Goal: Task Accomplishment & Management: Manage account settings

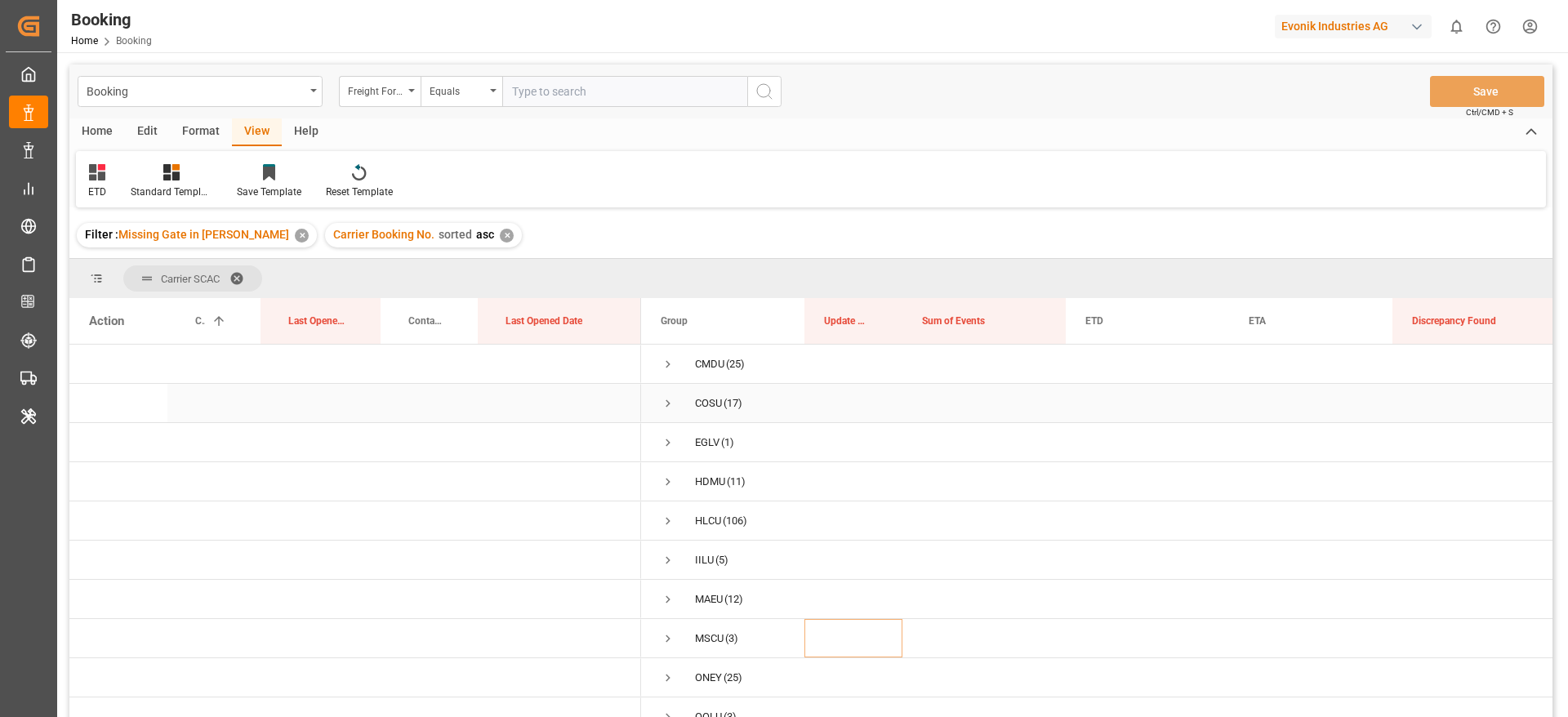
click at [670, 402] on span "Press SPACE to select this row." at bounding box center [667, 403] width 15 height 15
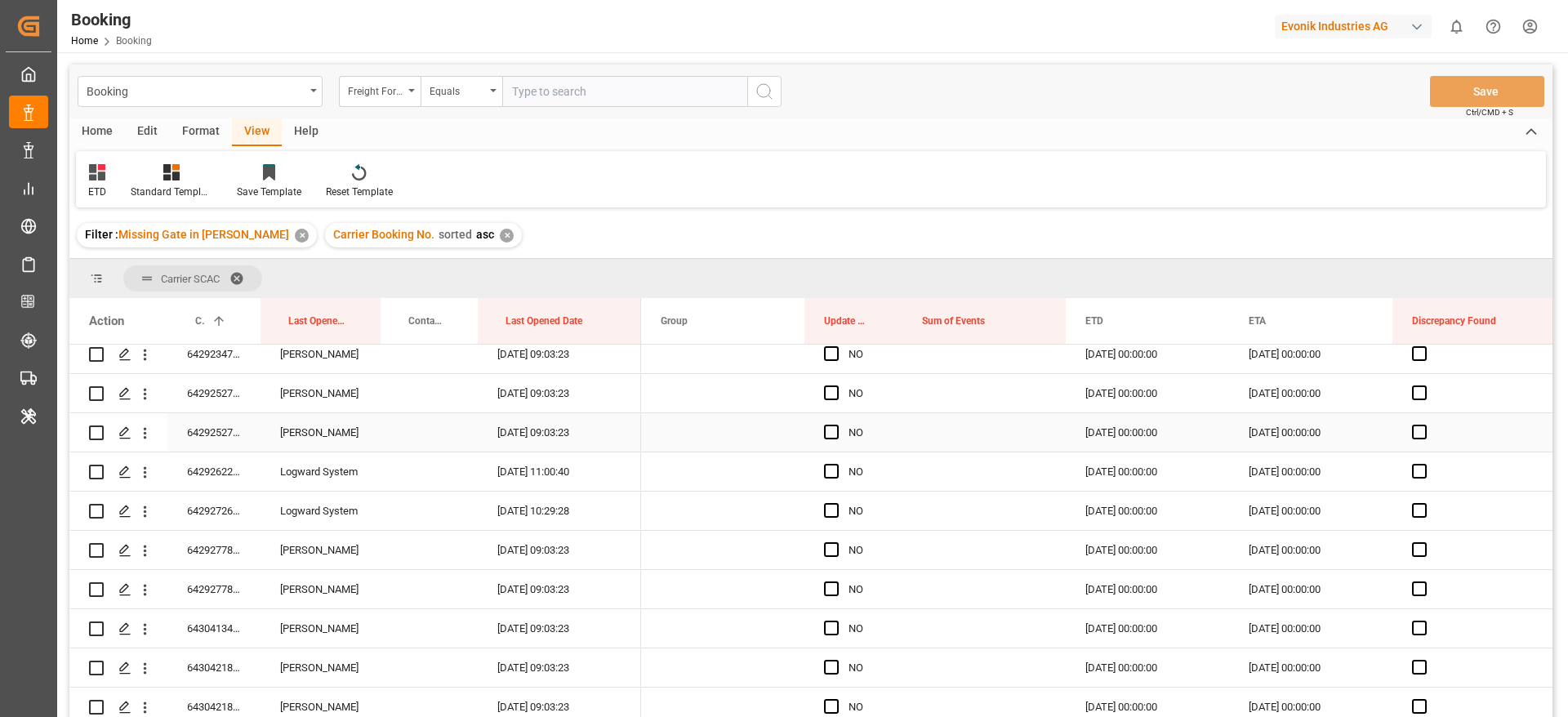
scroll to position [123, 0]
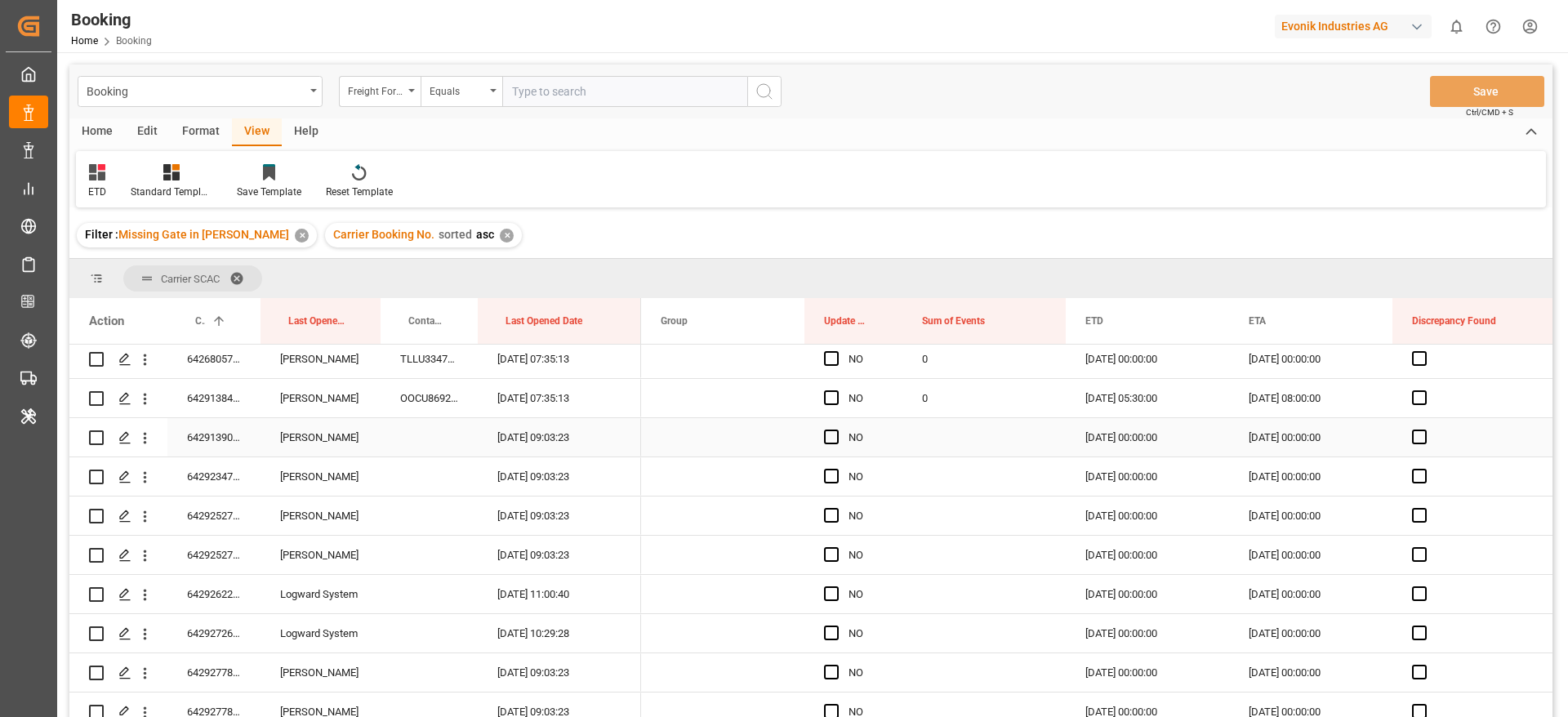
click at [216, 448] on div "6429139000" at bounding box center [213, 437] width 93 height 38
click at [829, 439] on span "Press SPACE to select this row." at bounding box center [831, 436] width 15 height 15
click at [836, 429] on input "Press SPACE to select this row." at bounding box center [836, 429] width 0 height 0
click at [838, 471] on span "Press SPACE to select this row." at bounding box center [831, 475] width 15 height 15
click at [836, 469] on input "Press SPACE to select this row." at bounding box center [836, 469] width 0 height 0
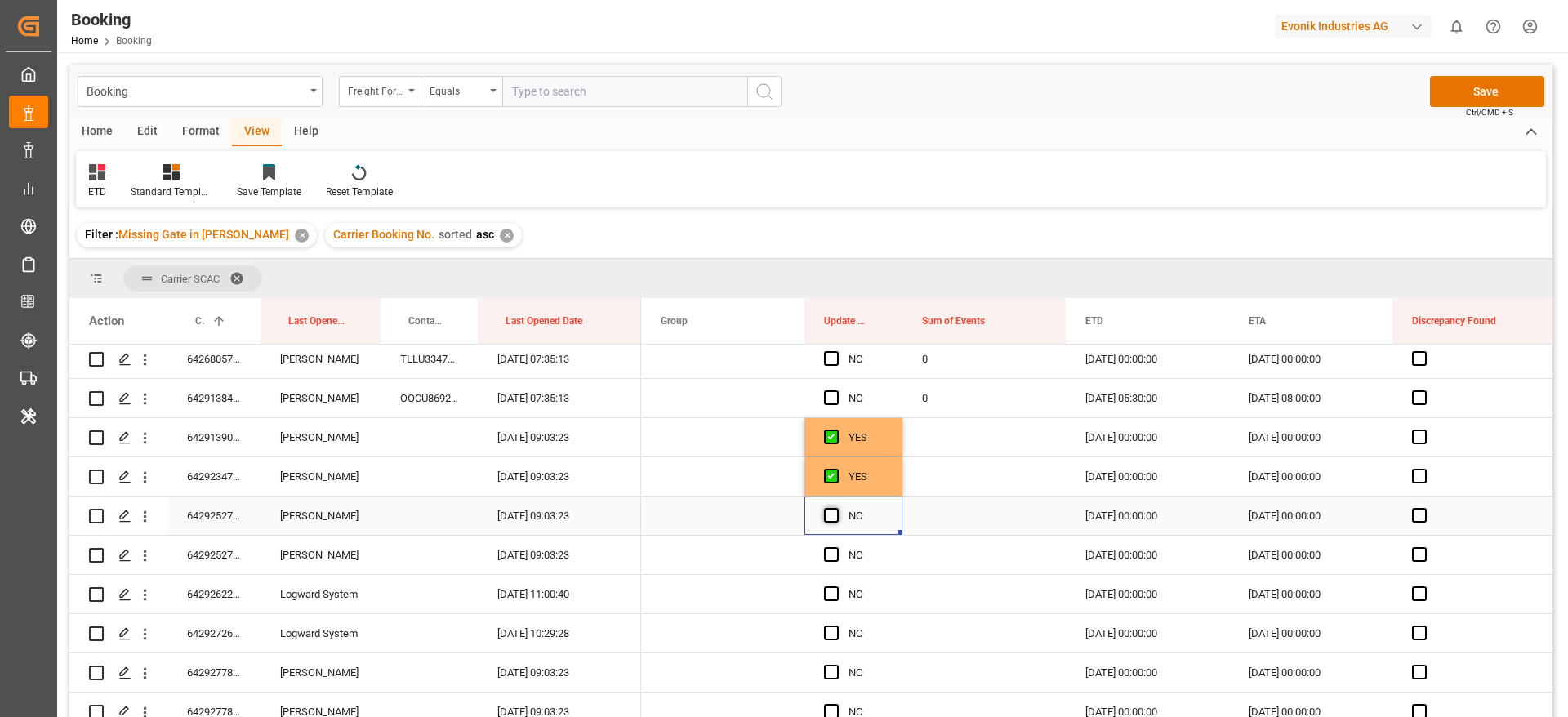
click at [830, 511] on span "Press SPACE to select this row." at bounding box center [831, 515] width 15 height 15
click at [836, 508] on input "Press SPACE to select this row." at bounding box center [836, 508] width 0 height 0
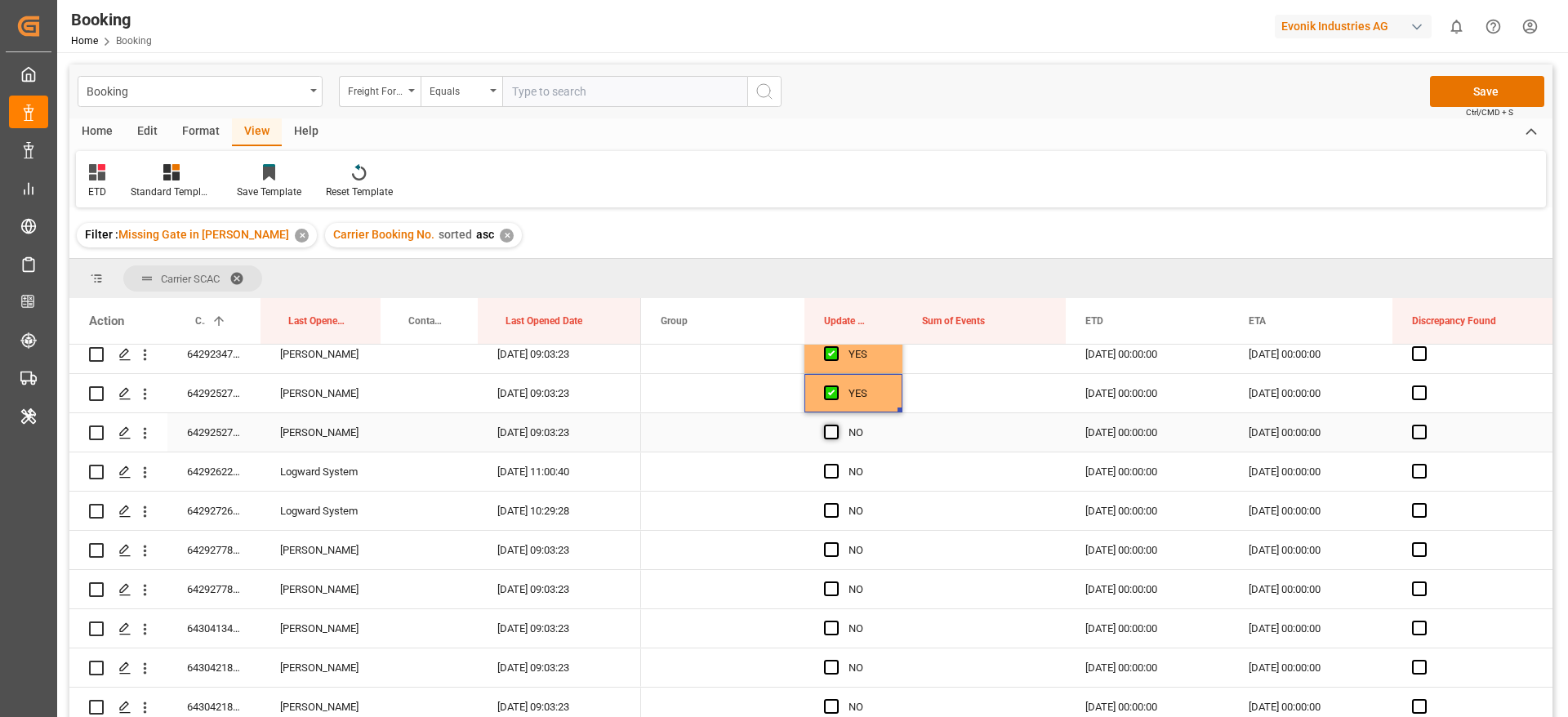
click at [829, 432] on span "Press SPACE to select this row." at bounding box center [831, 432] width 15 height 15
click at [836, 425] on input "Press SPACE to select this row." at bounding box center [836, 425] width 0 height 0
click at [833, 473] on span "Press SPACE to select this row." at bounding box center [831, 471] width 15 height 15
click at [836, 464] on input "Press SPACE to select this row." at bounding box center [836, 464] width 0 height 0
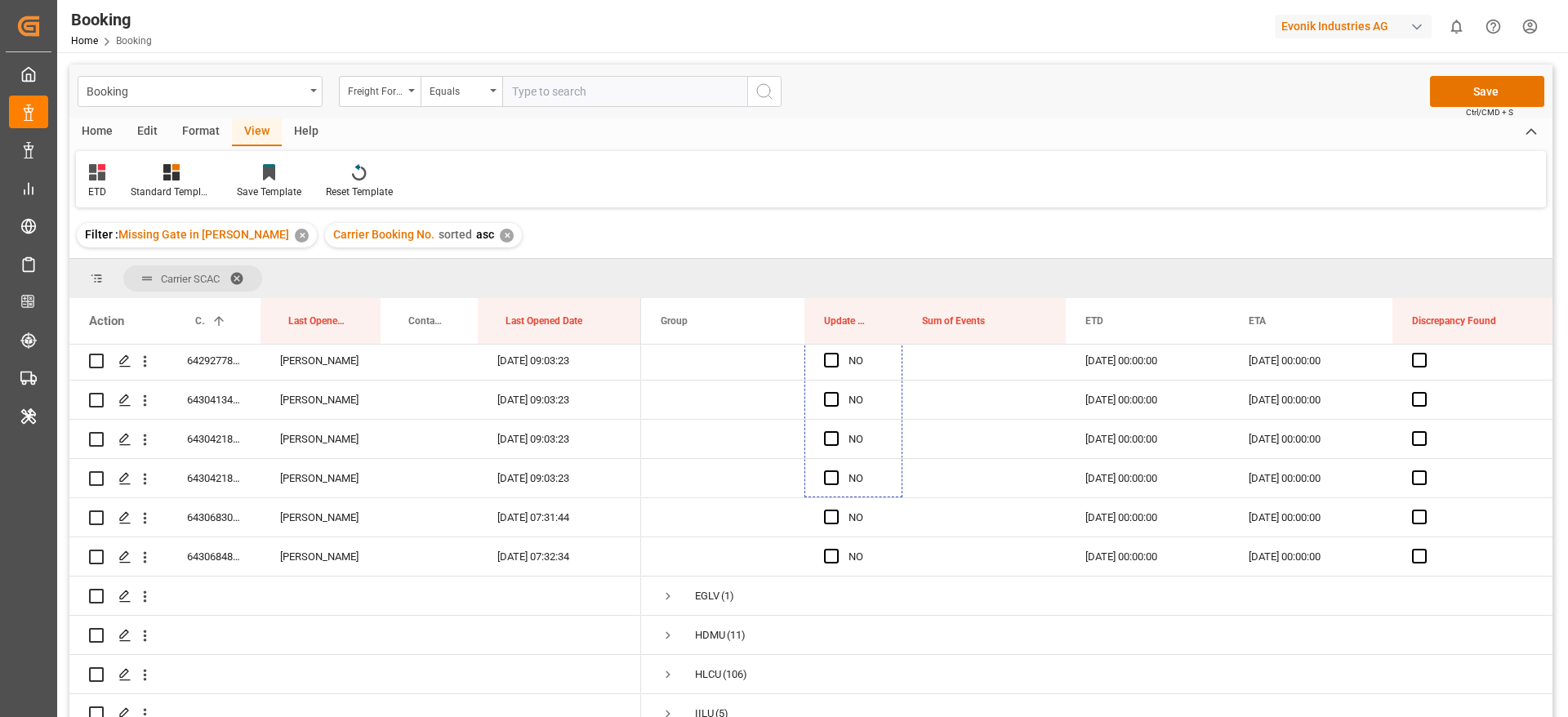
scroll to position [539, 0]
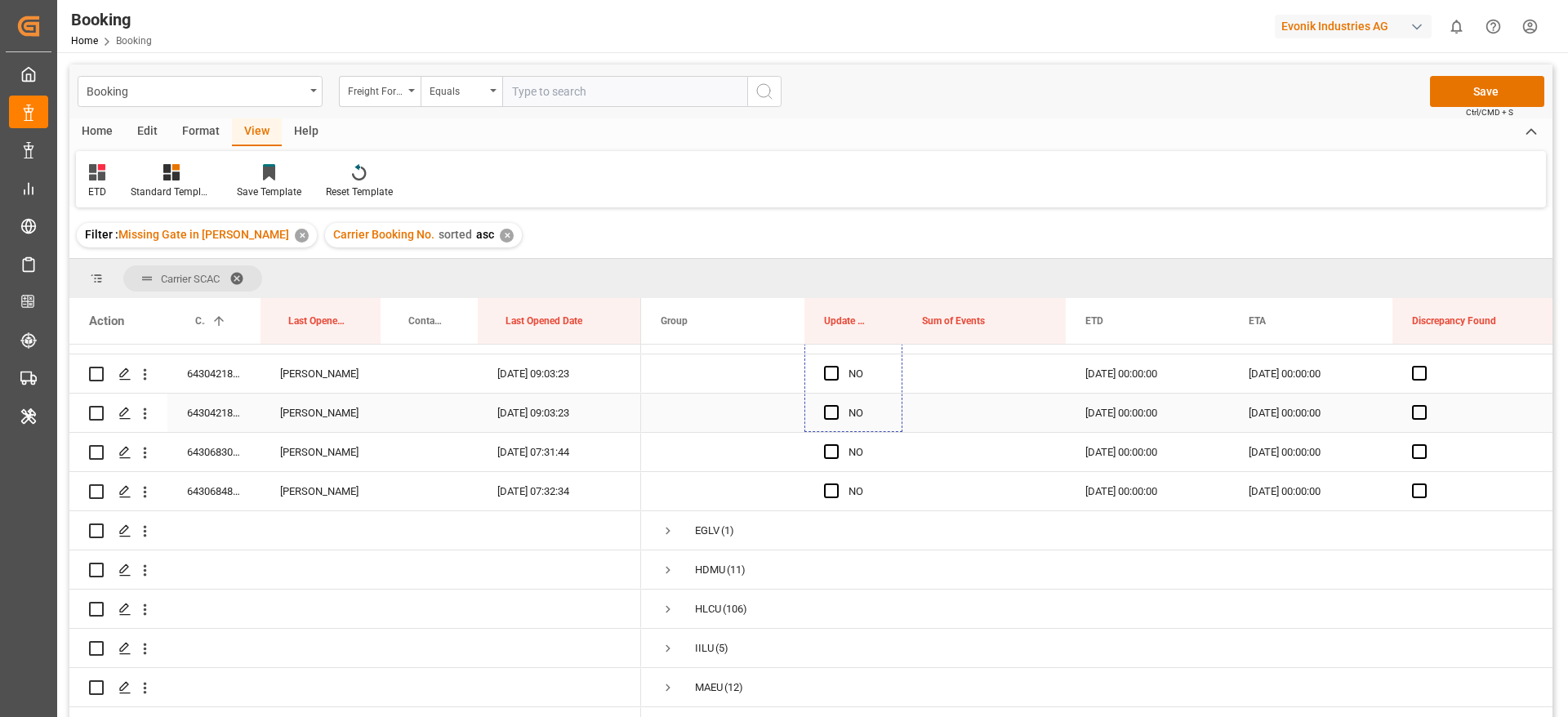
drag, startPoint x: 901, startPoint y: 487, endPoint x: 851, endPoint y: 402, distance: 98.6
click at [1490, 85] on button "Save" at bounding box center [1487, 91] width 114 height 31
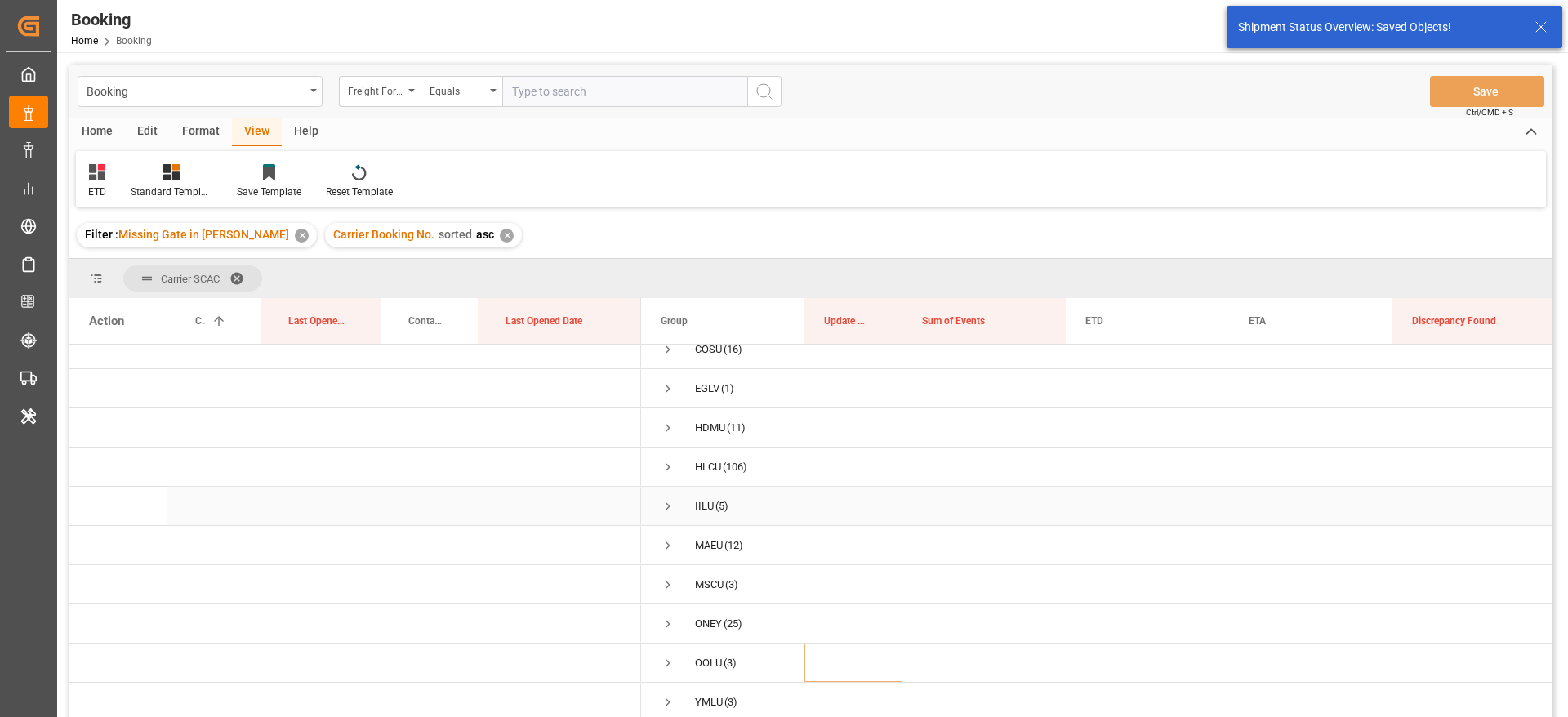
scroll to position [0, 0]
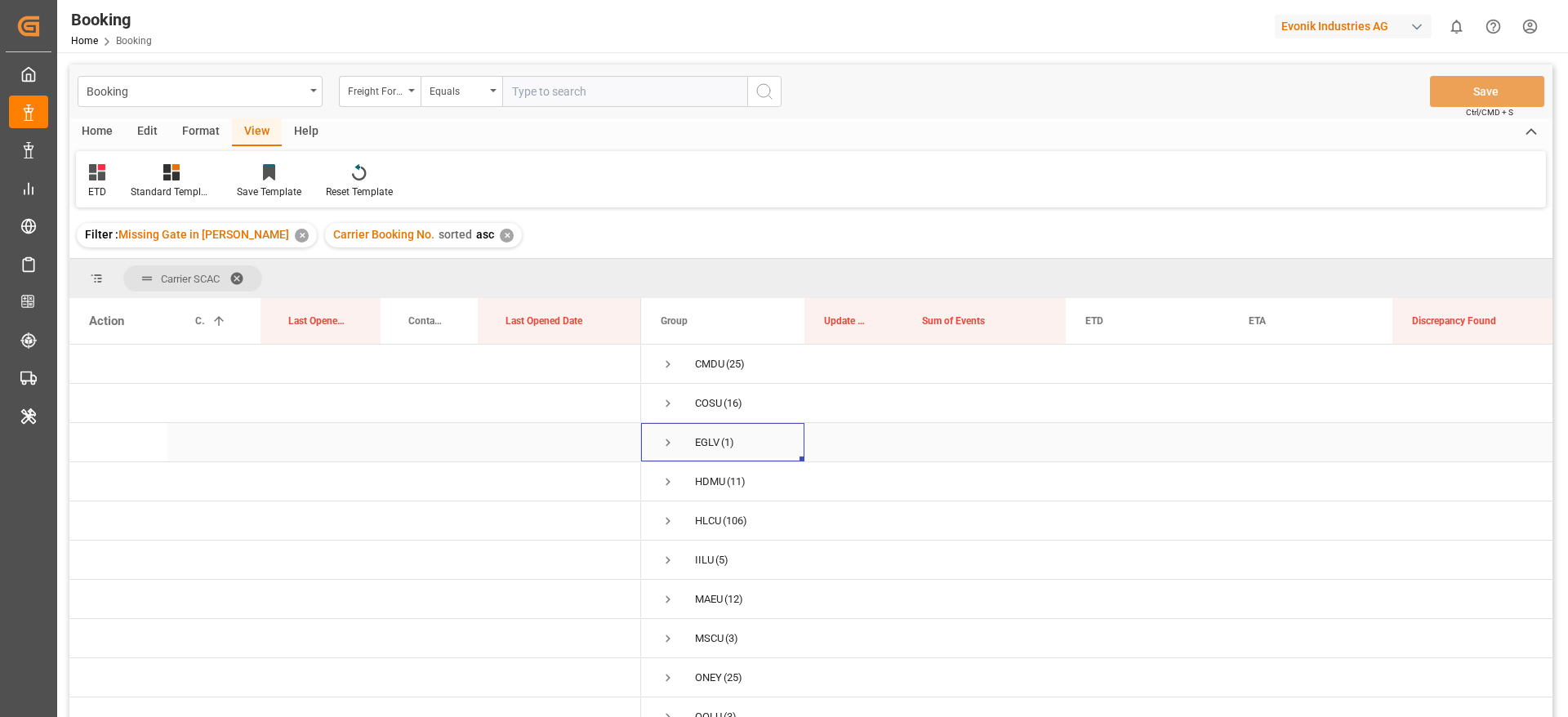
click at [665, 440] on span "Press SPACE to select this row." at bounding box center [667, 442] width 15 height 15
click at [832, 478] on span "Press SPACE to select this row." at bounding box center [831, 481] width 15 height 15
click at [836, 474] on input "Press SPACE to select this row." at bounding box center [836, 474] width 0 height 0
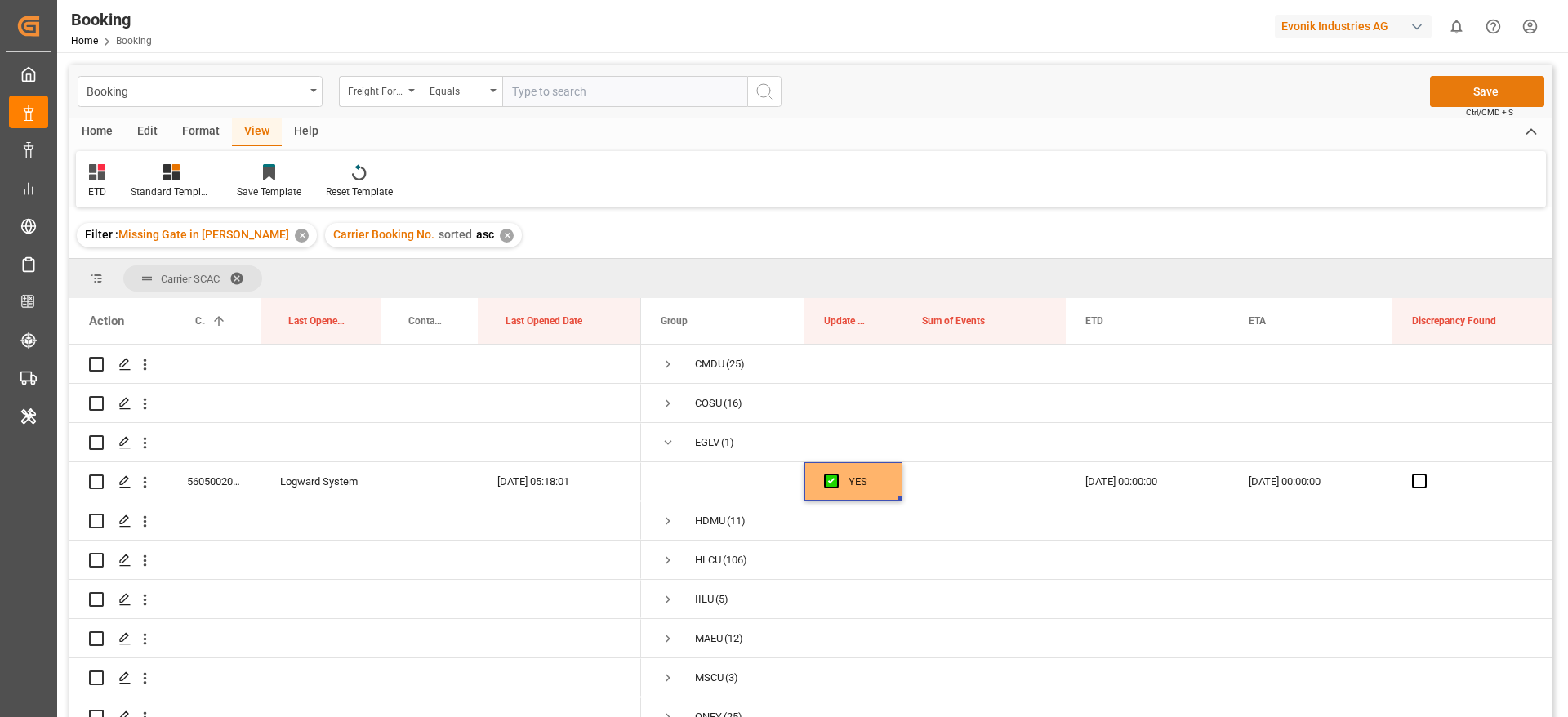
click at [1488, 85] on button "Save" at bounding box center [1487, 91] width 114 height 31
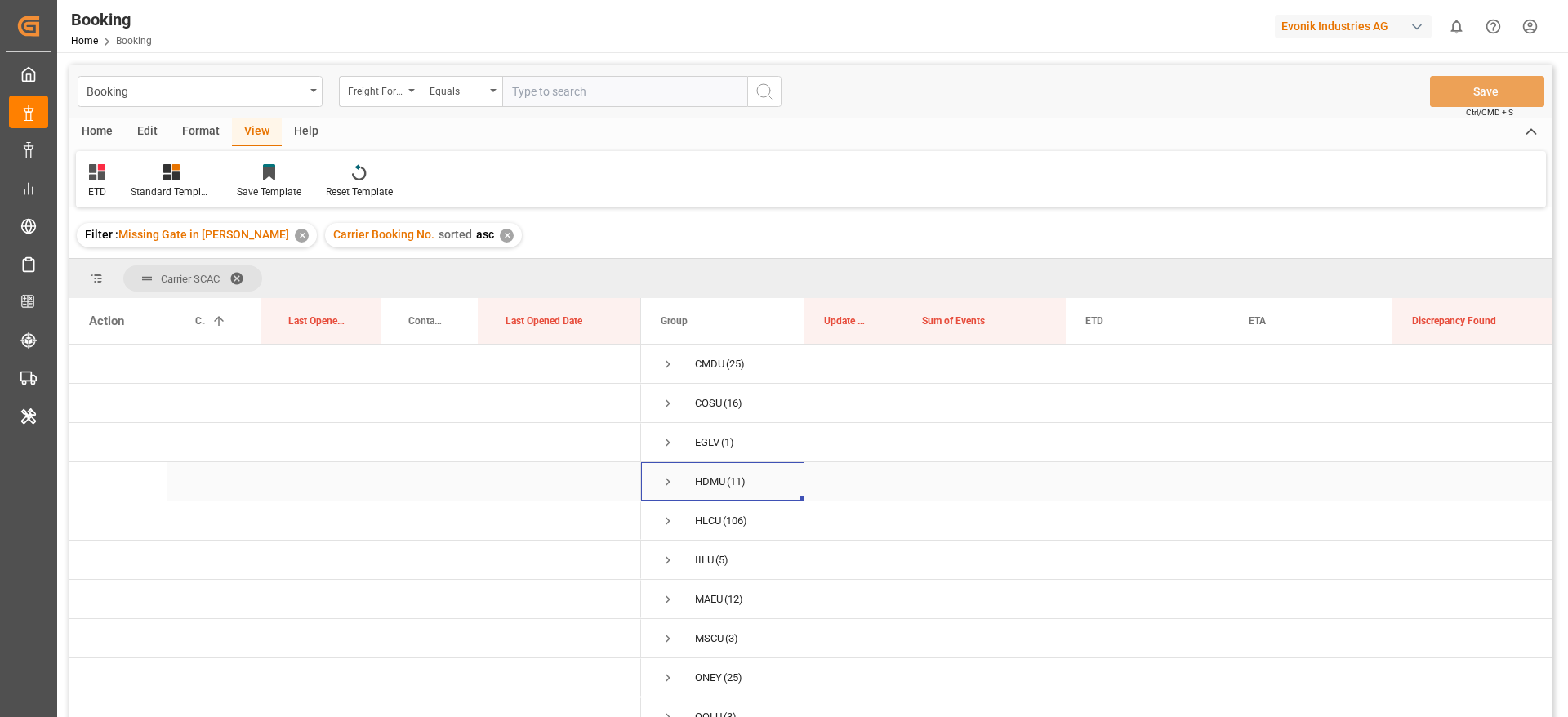
click at [661, 480] on span "Press SPACE to select this row." at bounding box center [667, 481] width 15 height 15
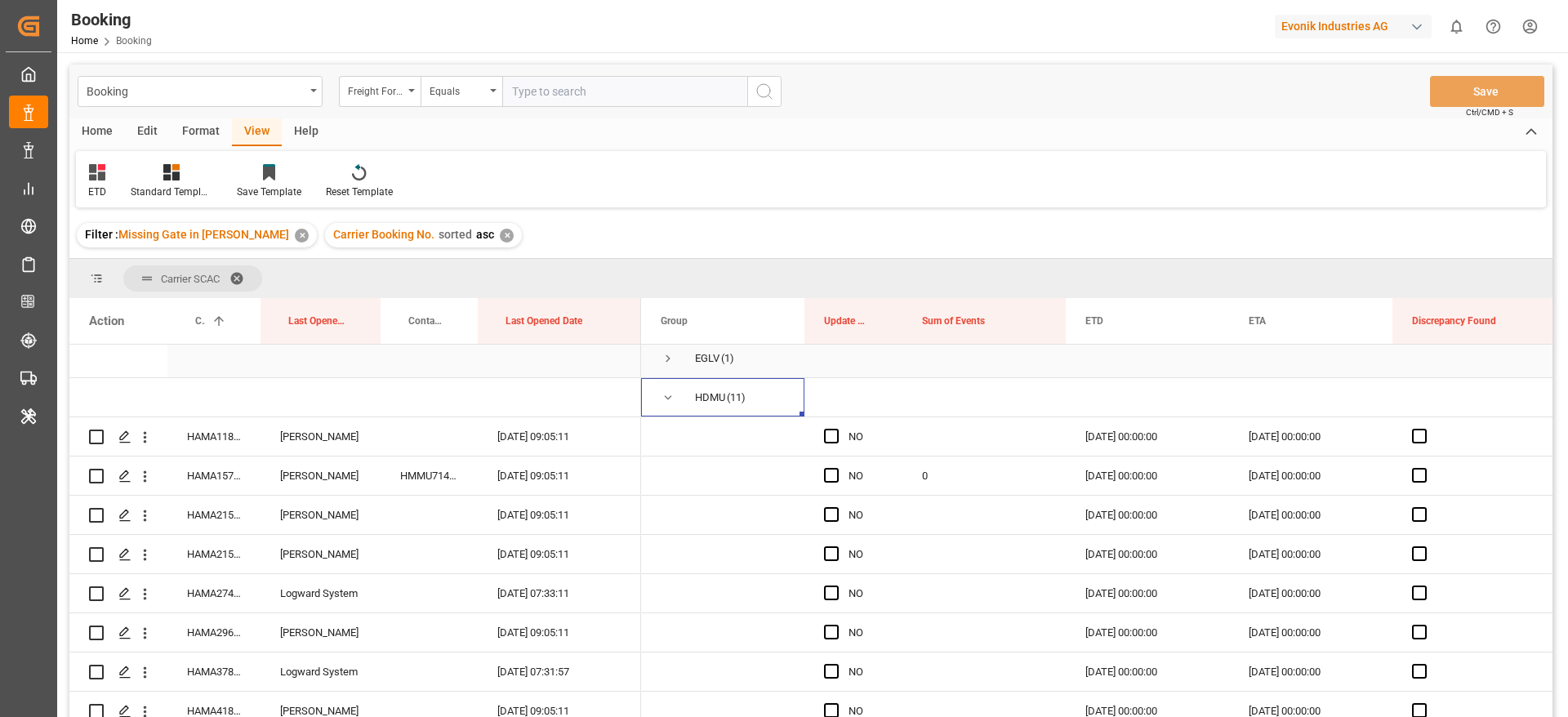
scroll to position [123, 0]
click at [832, 396] on span "Press SPACE to select this row." at bounding box center [831, 398] width 15 height 15
click at [836, 391] on input "Press SPACE to select this row." at bounding box center [836, 391] width 0 height 0
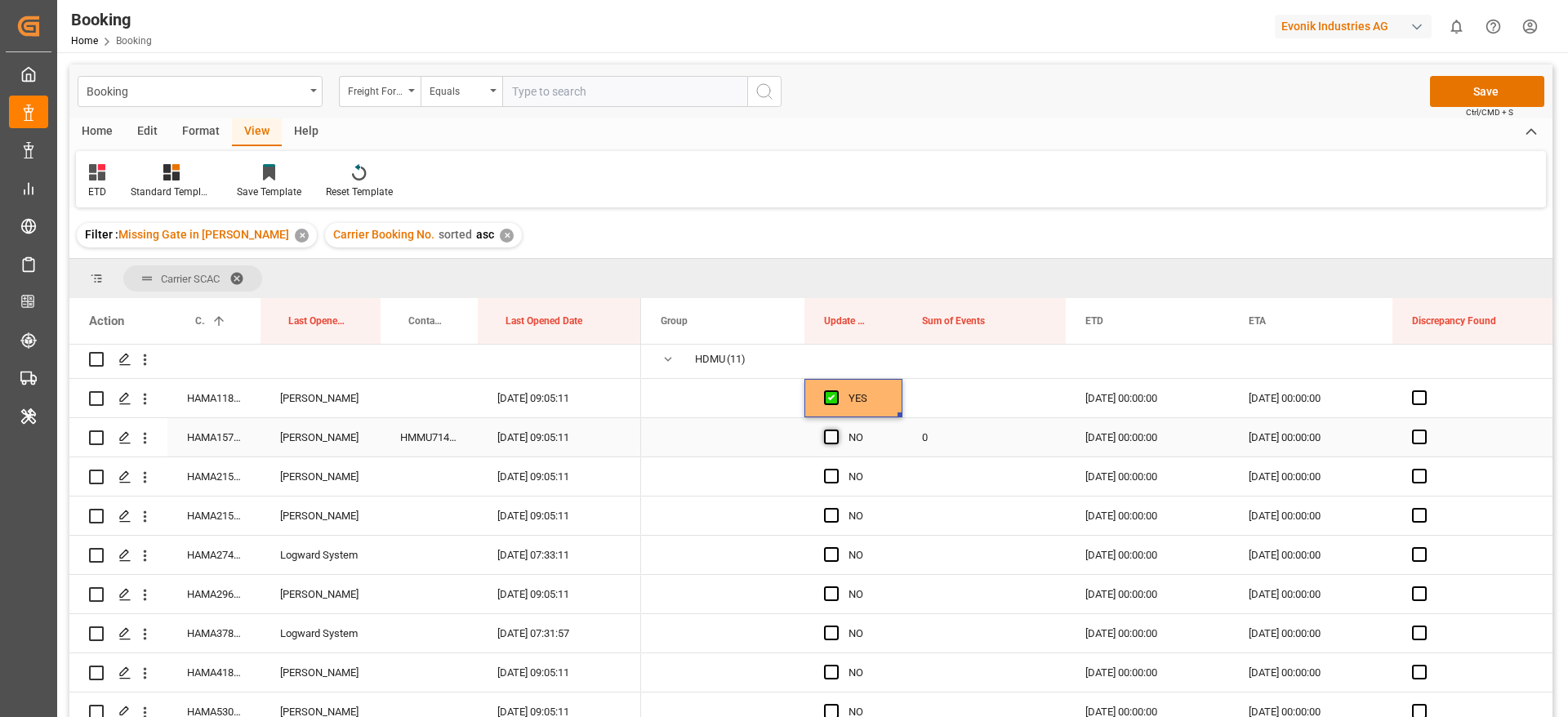
click at [830, 430] on span "Press SPACE to select this row." at bounding box center [831, 436] width 15 height 15
click at [836, 429] on input "Press SPACE to select this row." at bounding box center [836, 429] width 0 height 0
click at [828, 476] on span "Press SPACE to select this row." at bounding box center [831, 475] width 15 height 15
click at [836, 469] on input "Press SPACE to select this row." at bounding box center [836, 469] width 0 height 0
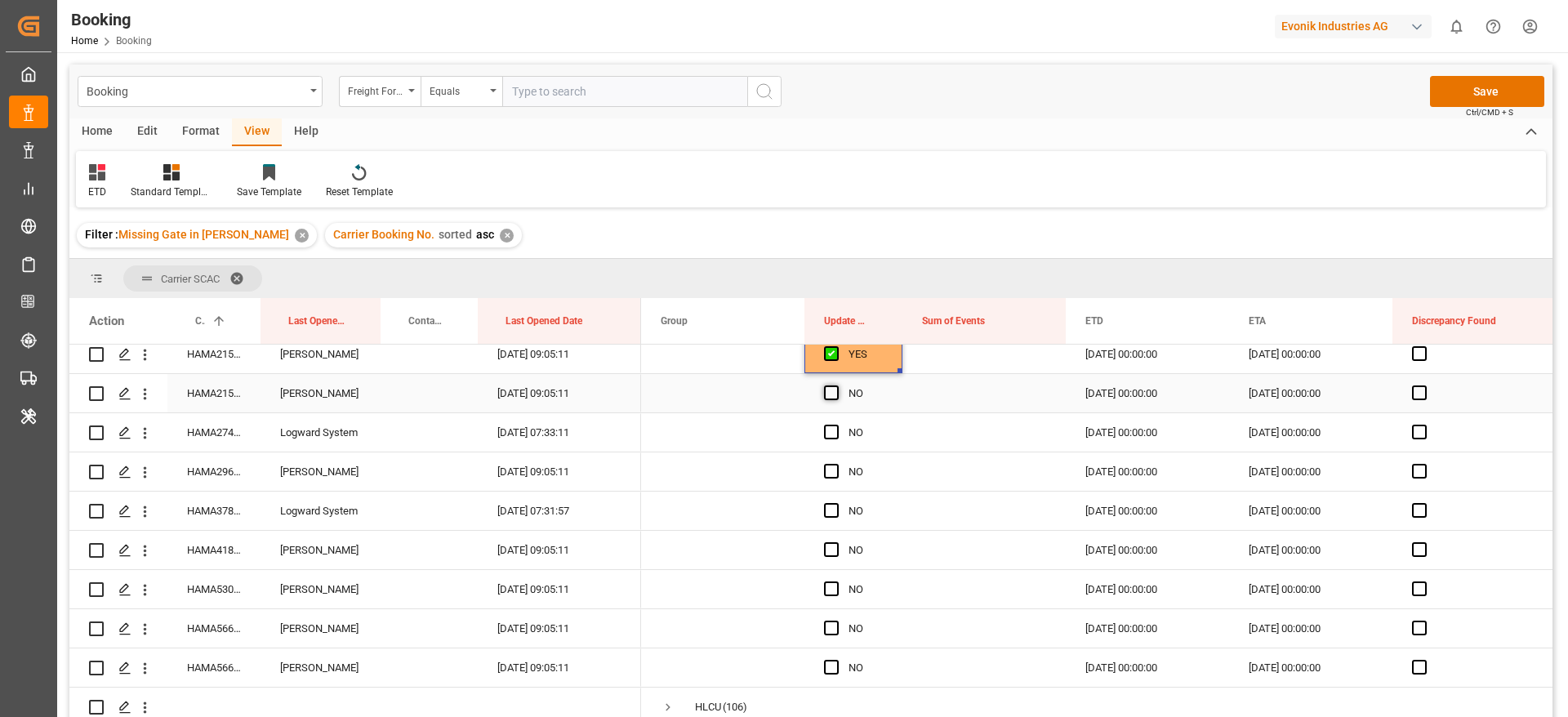
click at [838, 388] on div "Press SPACE to select this row." at bounding box center [836, 393] width 25 height 38
click at [835, 431] on span "Press SPACE to select this row." at bounding box center [831, 432] width 15 height 15
click at [836, 425] on input "Press SPACE to select this row." at bounding box center [836, 425] width 0 height 0
click at [829, 393] on span "Press SPACE to select this row." at bounding box center [831, 393] width 15 height 15
click at [836, 386] on input "Press SPACE to select this row." at bounding box center [836, 386] width 0 height 0
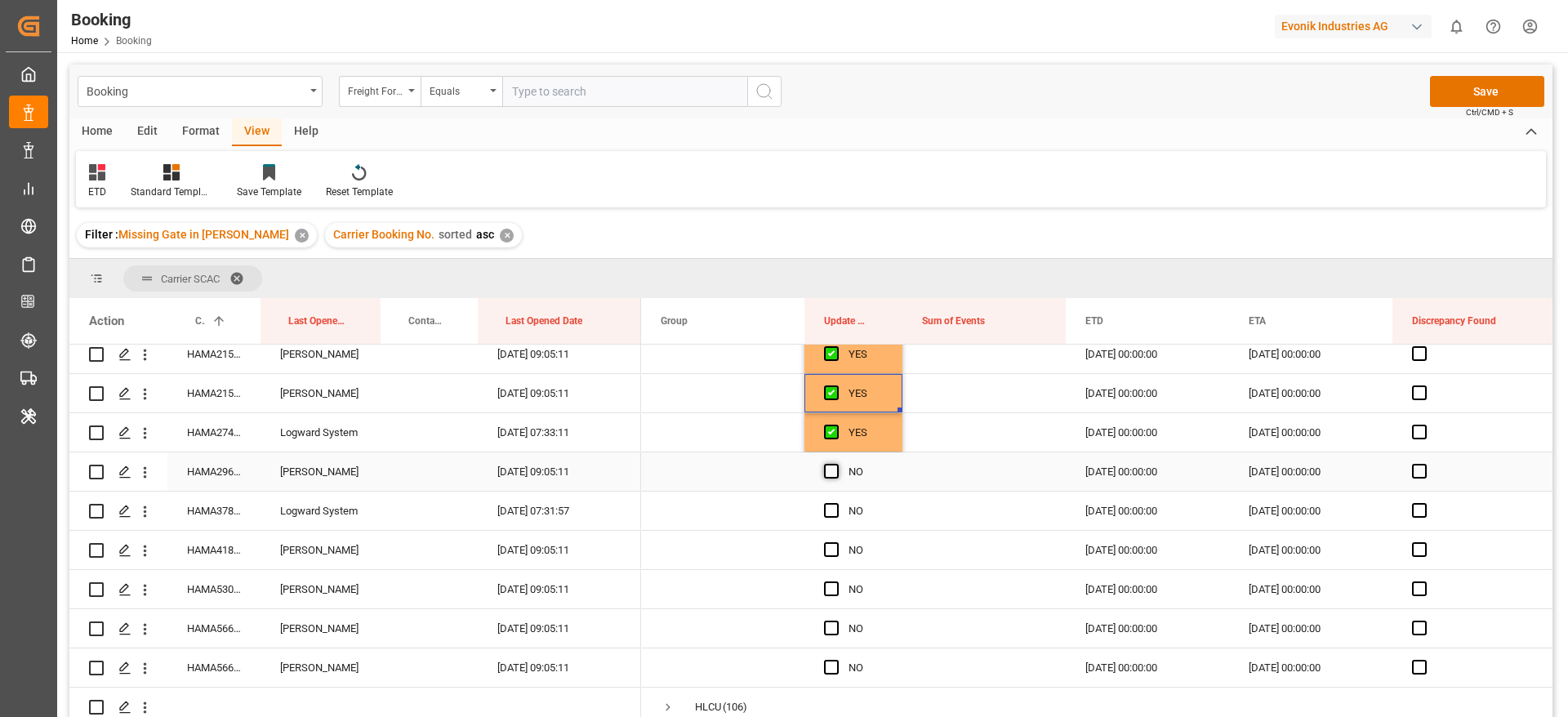
click at [825, 472] on span "Press SPACE to select this row." at bounding box center [831, 471] width 15 height 15
click at [836, 464] on input "Press SPACE to select this row." at bounding box center [836, 464] width 0 height 0
click at [828, 510] on span "Press SPACE to select this row." at bounding box center [831, 510] width 15 height 15
click at [836, 504] on input "Press SPACE to select this row." at bounding box center [836, 504] width 0 height 0
click at [827, 555] on span "Press SPACE to select this row." at bounding box center [831, 550] width 15 height 15
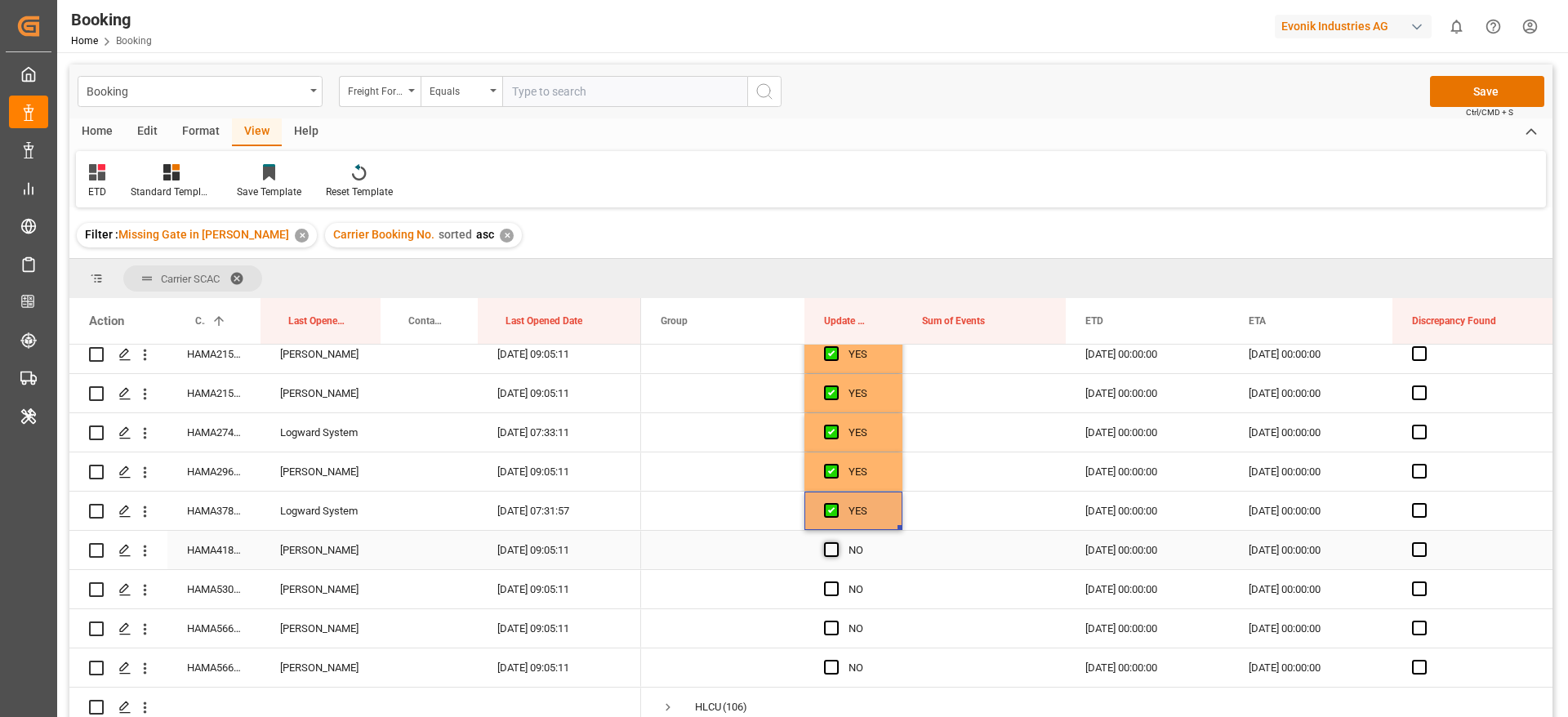
click at [836, 543] on input "Press SPACE to select this row." at bounding box center [836, 543] width 0 height 0
click at [835, 601] on div "Press SPACE to select this row." at bounding box center [836, 590] width 25 height 38
click at [833, 632] on span "Press SPACE to select this row." at bounding box center [831, 627] width 15 height 15
click at [836, 621] on input "Press SPACE to select this row." at bounding box center [836, 621] width 0 height 0
click at [829, 587] on span "Press SPACE to select this row." at bounding box center [831, 588] width 15 height 15
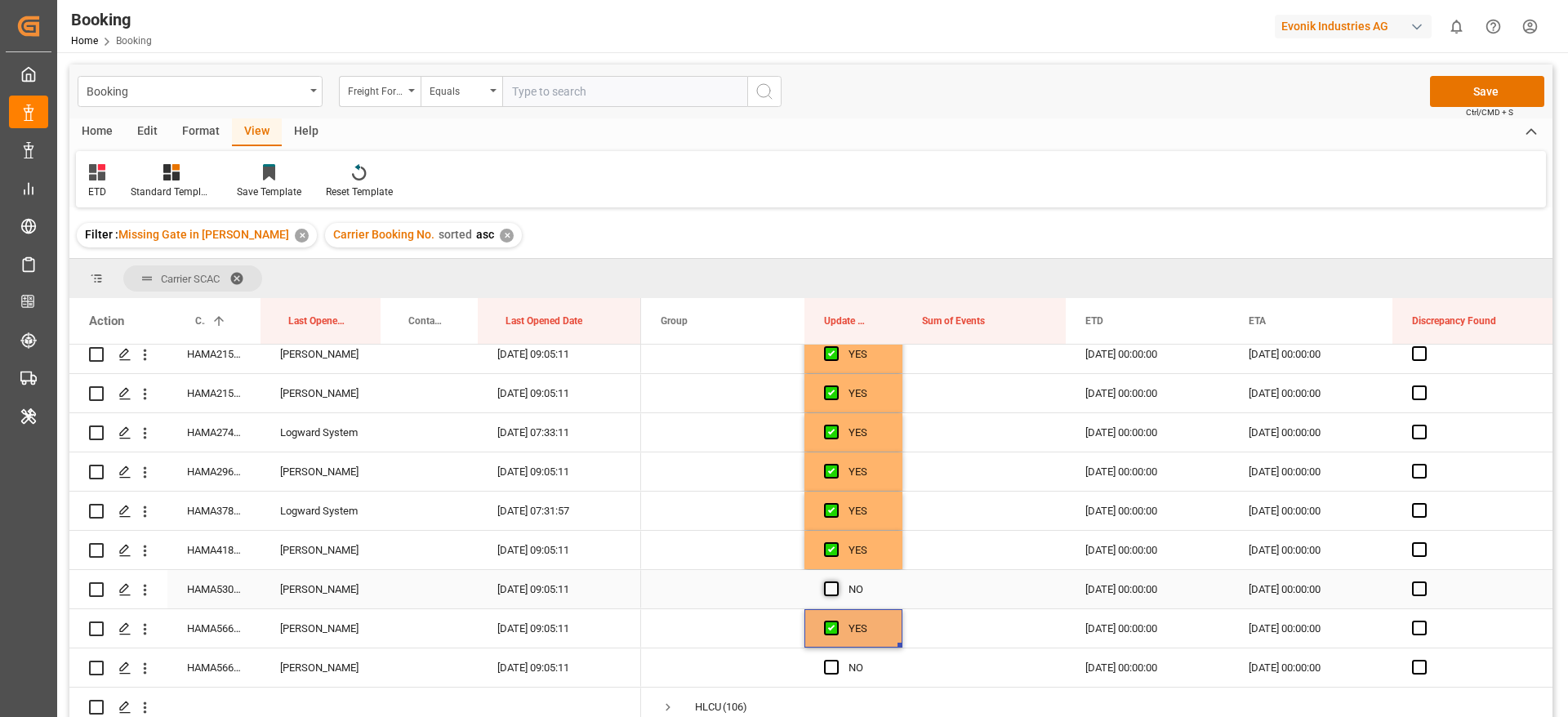
click at [836, 581] on input "Press SPACE to select this row." at bounding box center [836, 581] width 0 height 0
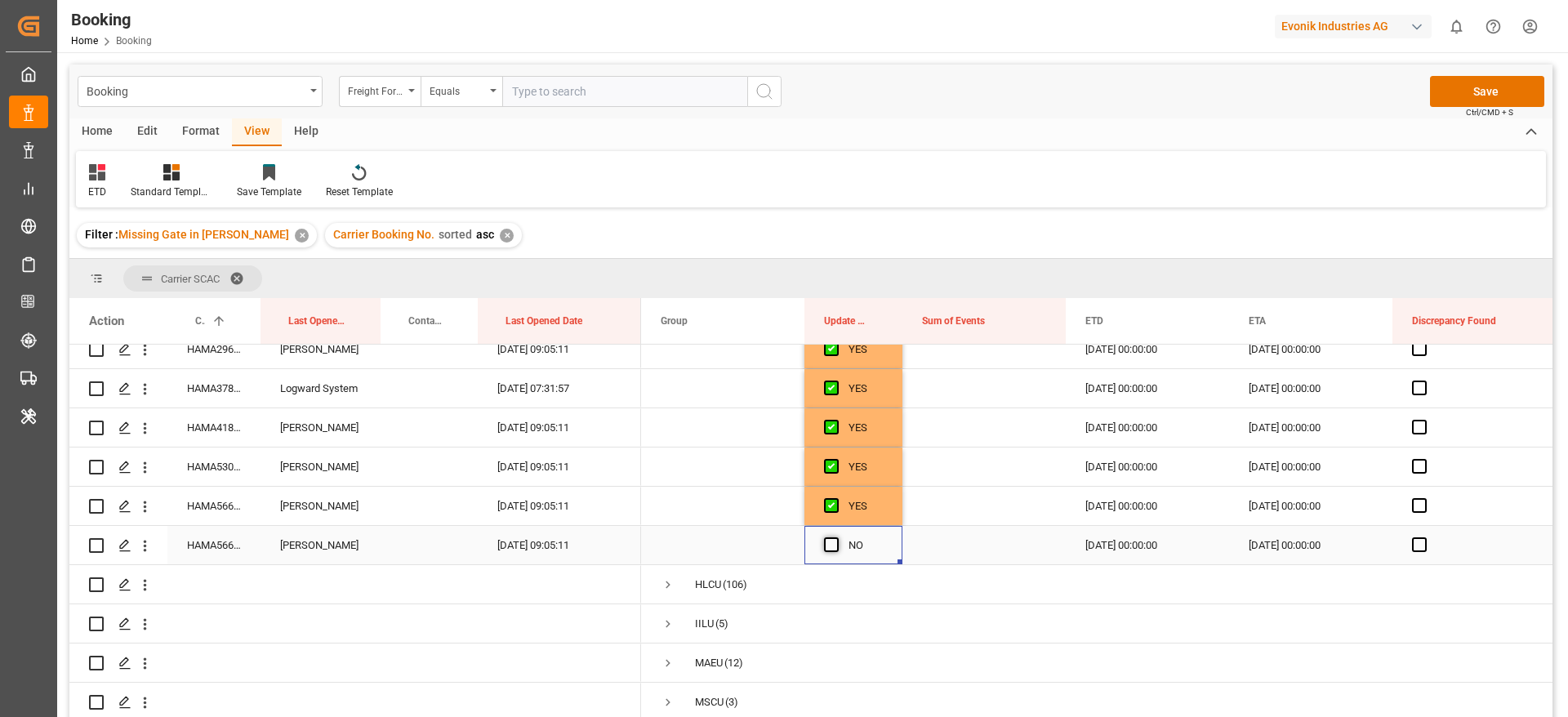
click at [832, 549] on span "Press SPACE to select this row." at bounding box center [831, 545] width 15 height 15
click at [836, 538] on input "Press SPACE to select this row." at bounding box center [836, 538] width 0 height 0
click at [1473, 85] on button "Save" at bounding box center [1487, 91] width 114 height 31
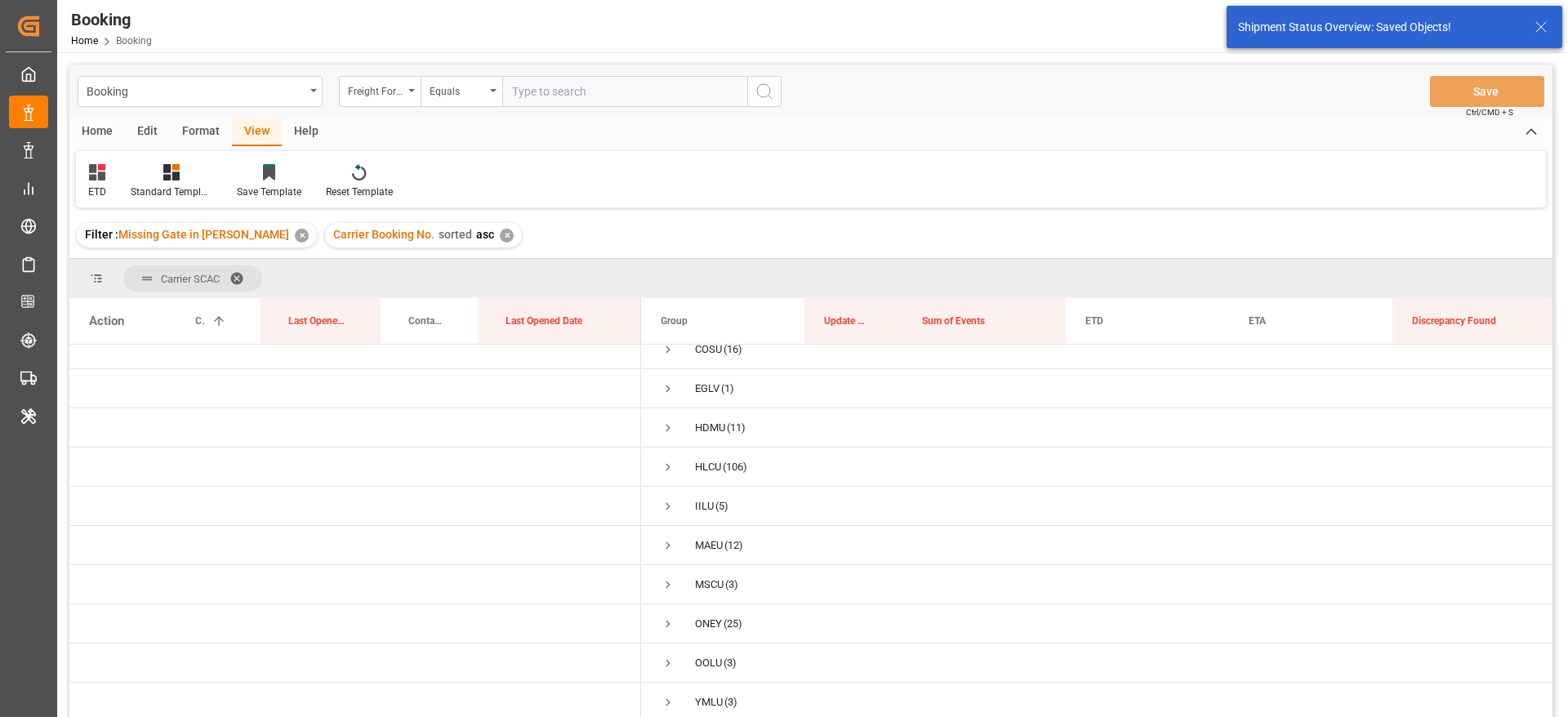
scroll to position [60, 0]
